Goal: Task Accomplishment & Management: Manage account settings

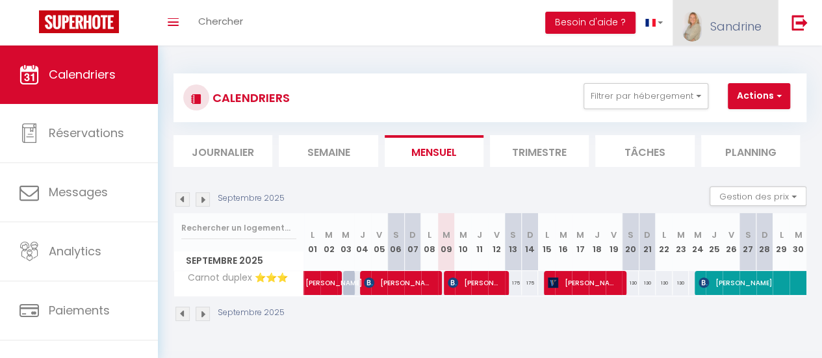
click at [753, 23] on span "Sandrine" at bounding box center [735, 26] width 51 height 16
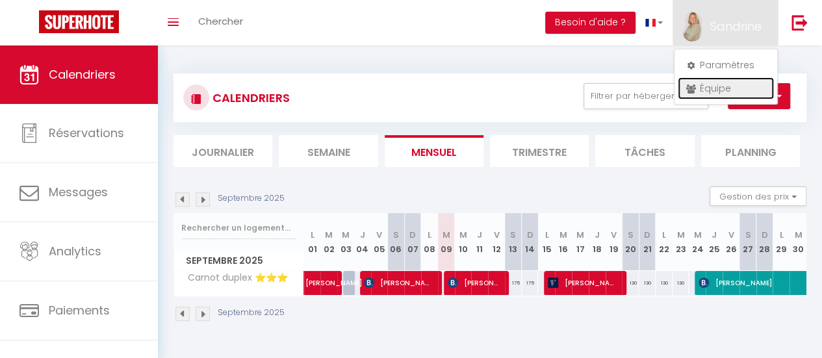
click at [718, 82] on link "Équipe" at bounding box center [725, 88] width 96 height 22
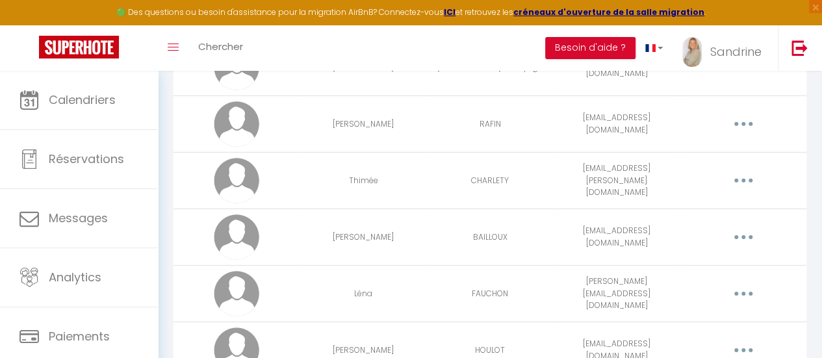
scroll to position [1991, 0]
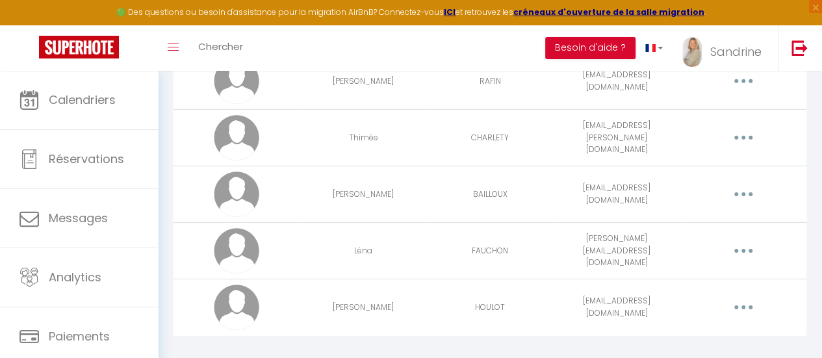
click at [746, 238] on button "button" at bounding box center [742, 250] width 34 height 25
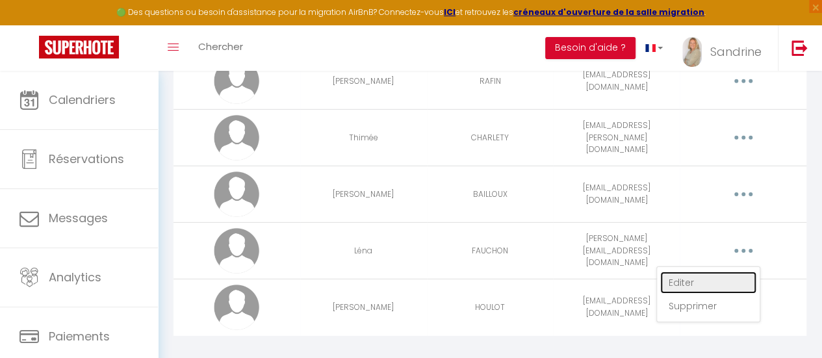
click at [679, 271] on link "Editer" at bounding box center [708, 282] width 96 height 22
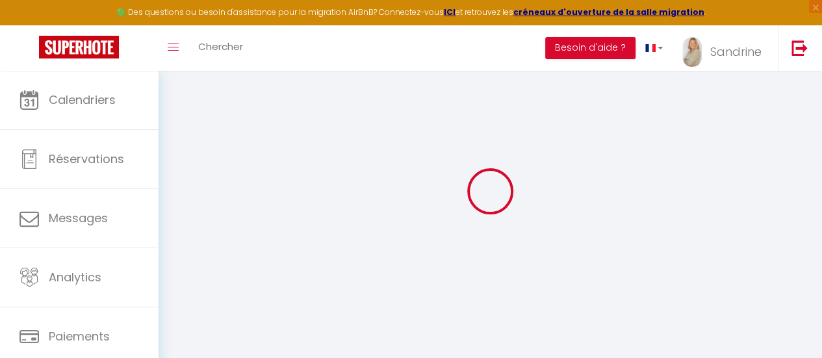
type input "Léna"
type input "FAUCHON"
type input "[PERSON_NAME][EMAIL_ADDRESS][DOMAIN_NAME]"
type textarea "Likemyhome74!"
type textarea "[URL][DOMAIN_NAME]"
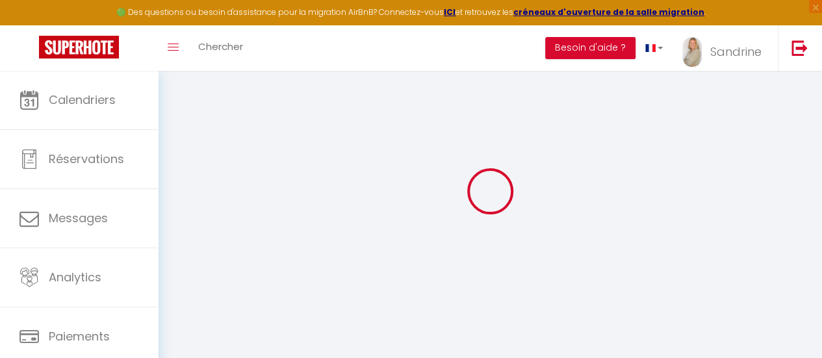
checkbox input "true"
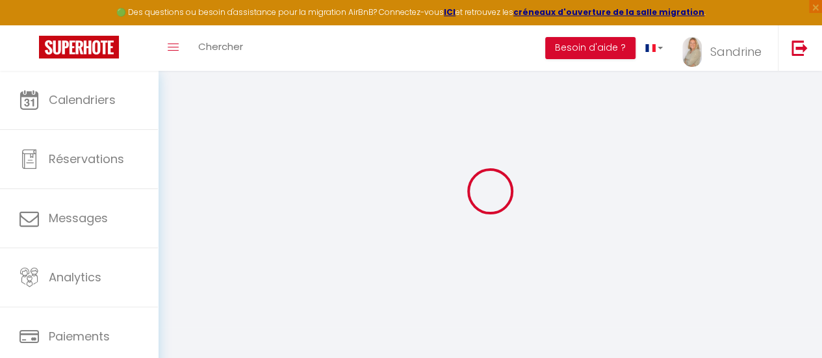
checkbox input "true"
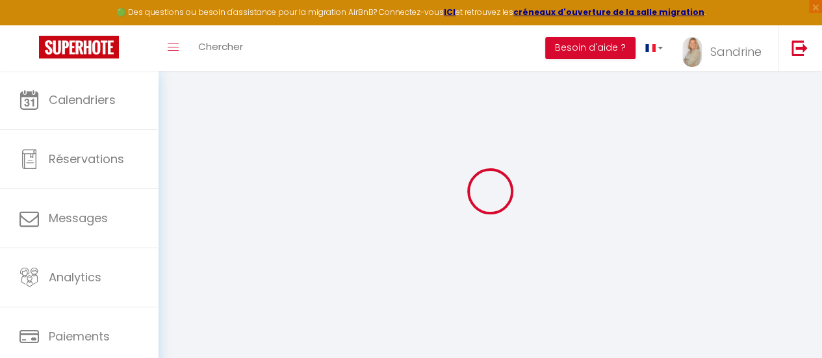
checkbox input "true"
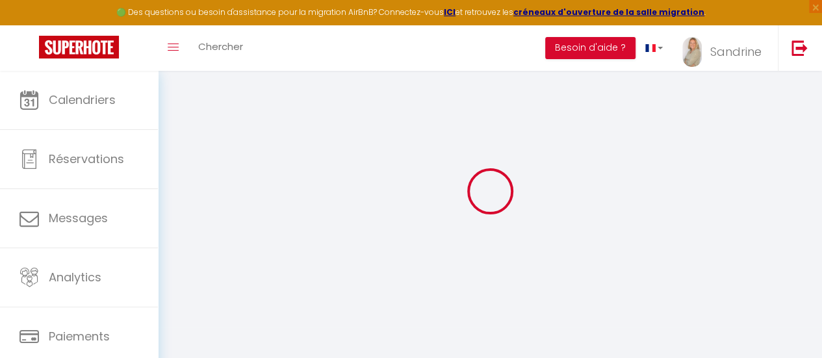
checkbox input "true"
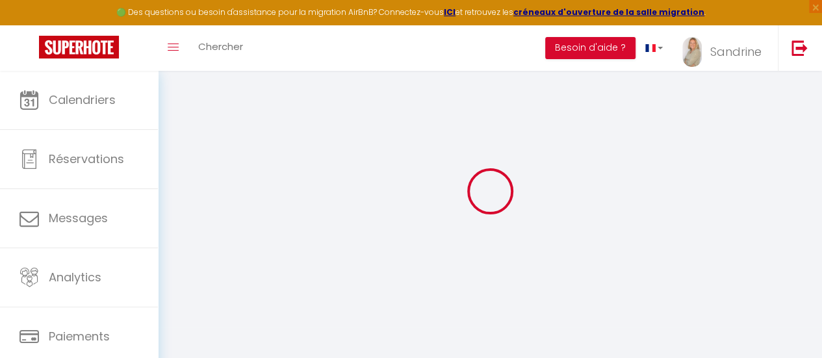
select select
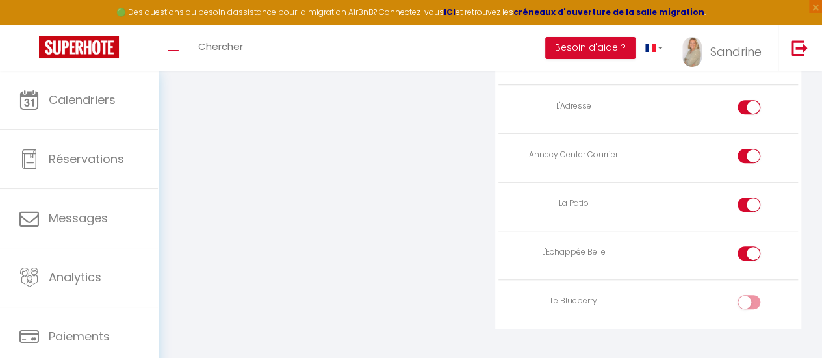
click at [752, 295] on input "checkbox" at bounding box center [759, 304] width 23 height 19
checkbox input "true"
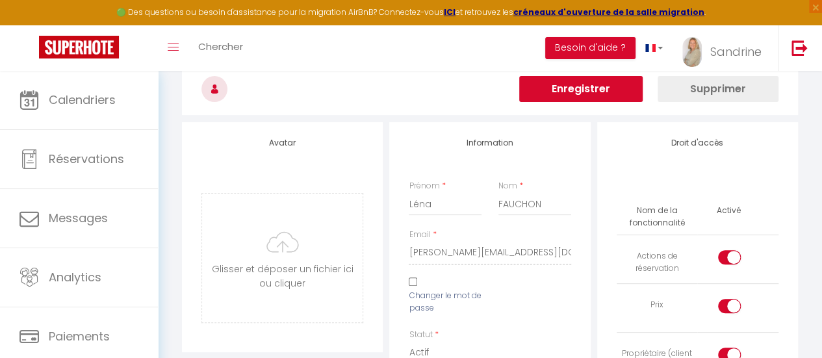
scroll to position [0, 0]
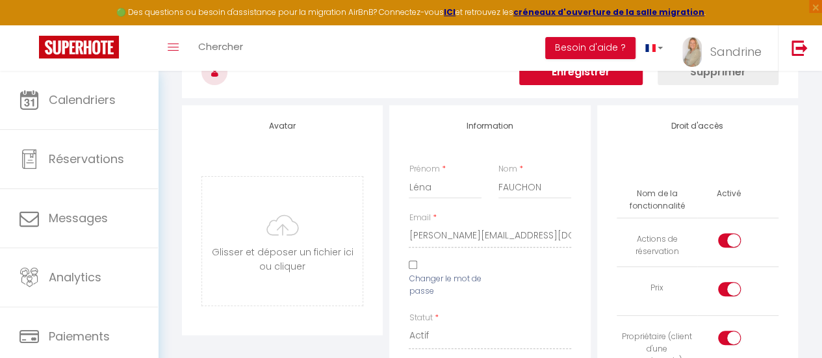
click at [570, 72] on button "Enregistrer" at bounding box center [580, 72] width 123 height 26
